Goal: Task Accomplishment & Management: Complete application form

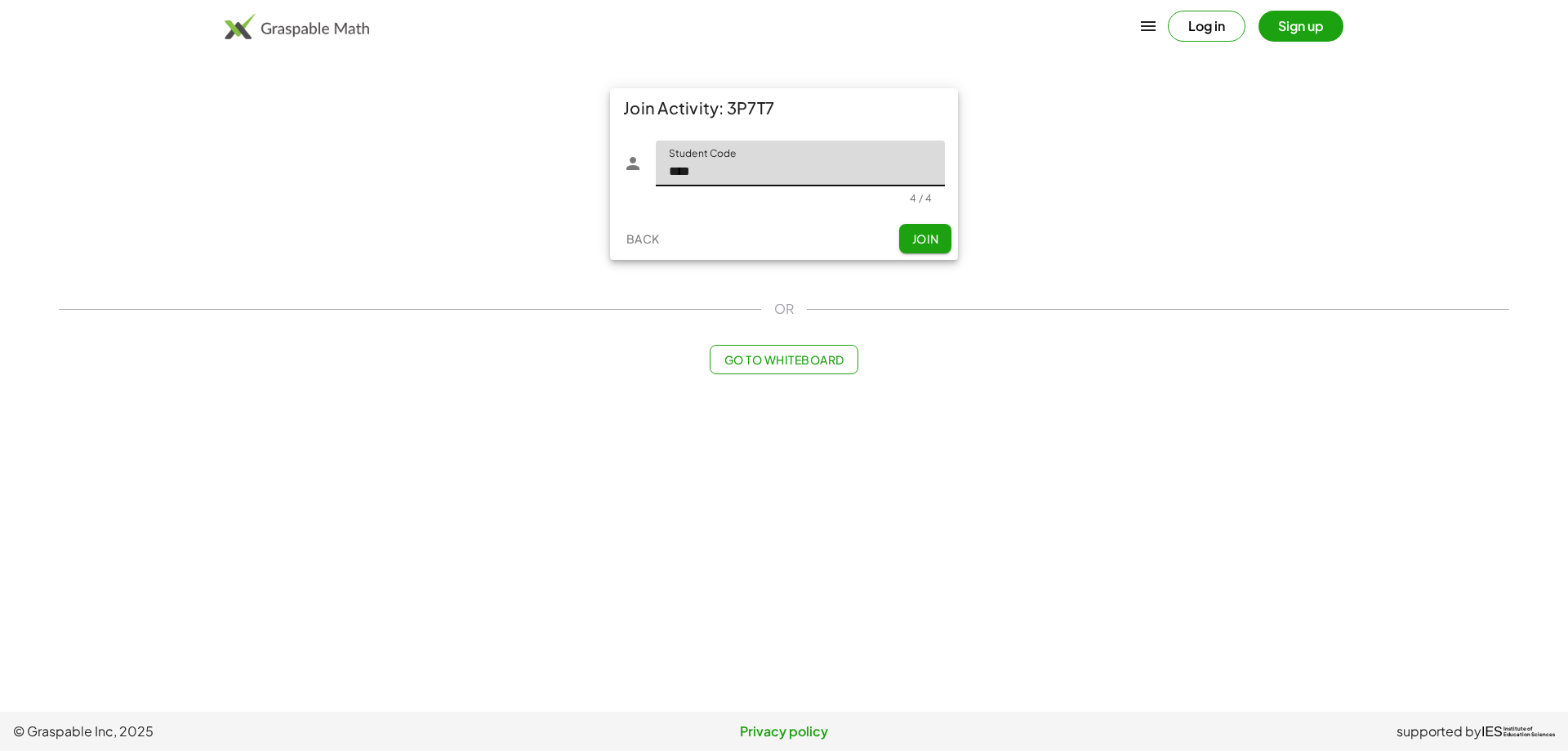
click at [938, 232] on span "Join" at bounding box center [924, 237] width 27 height 14
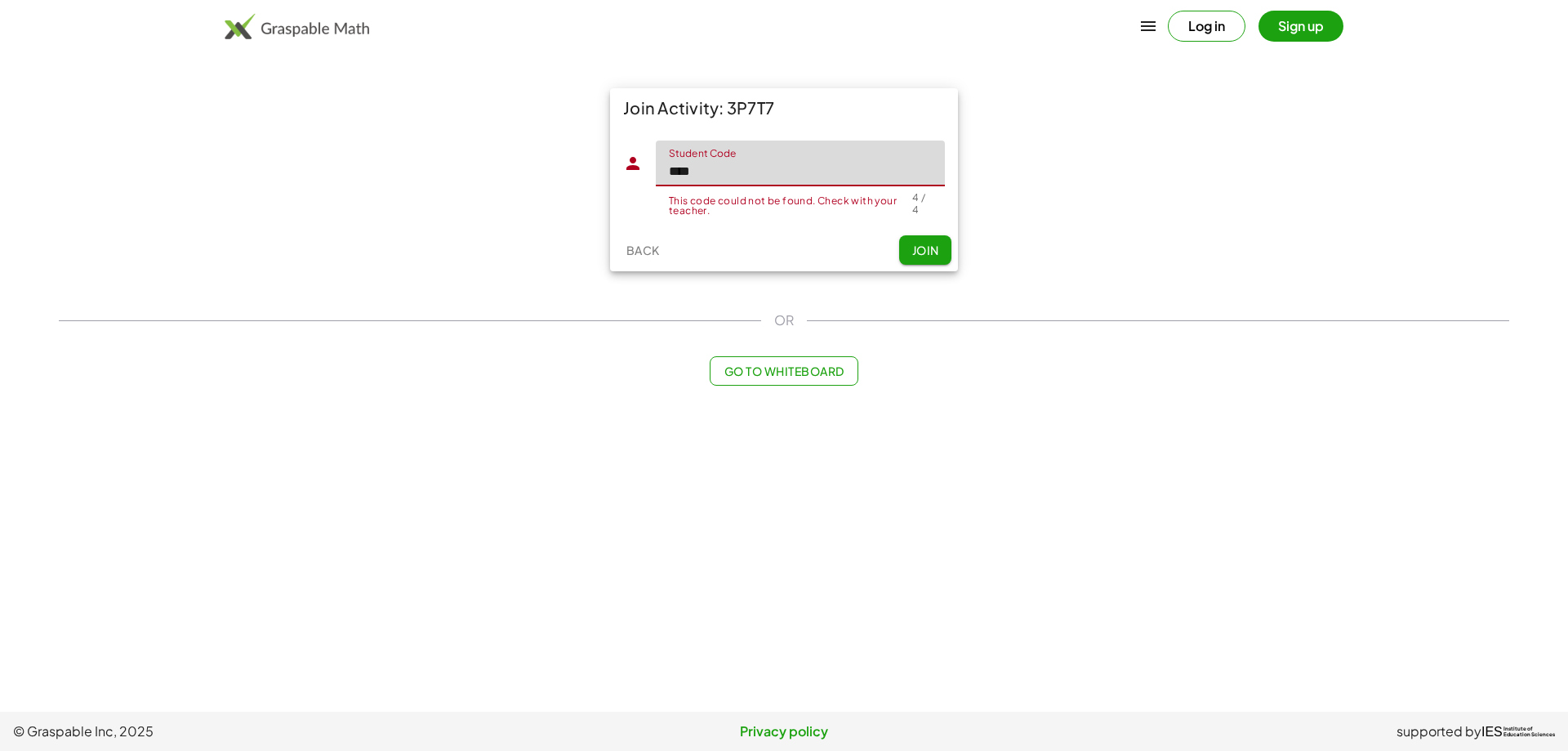
click at [775, 177] on input "****" at bounding box center [800, 163] width 289 height 46
type input "****"
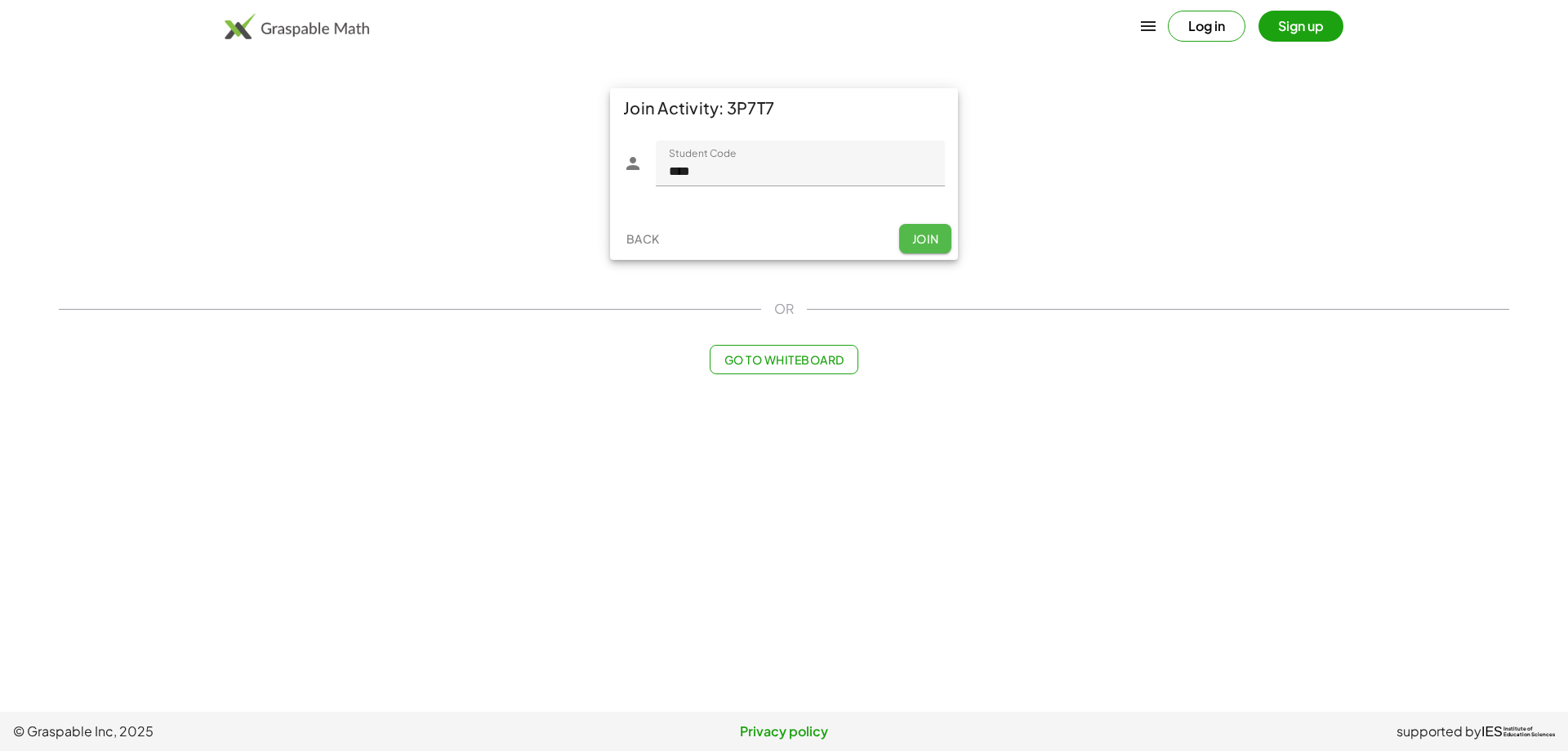
click at [927, 253] on button "Join" at bounding box center [924, 238] width 52 height 29
